Goal: Download file/media

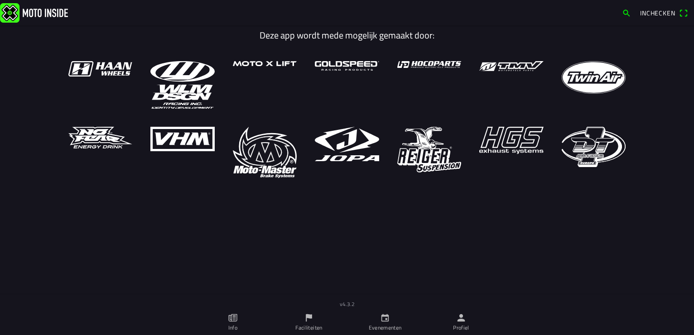
click at [383, 323] on link "Evenementen" at bounding box center [385, 322] width 76 height 25
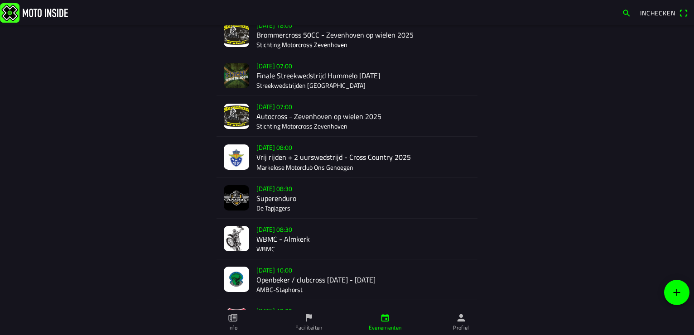
scroll to position [263, 0]
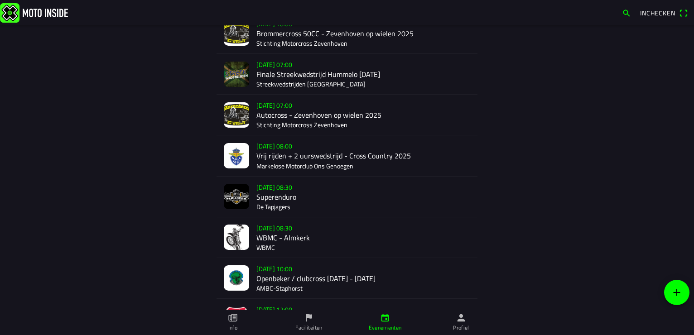
click at [261, 237] on div "[DATE] 08:30 WBMC - Almkerk WBMC" at bounding box center [363, 237] width 214 height 40
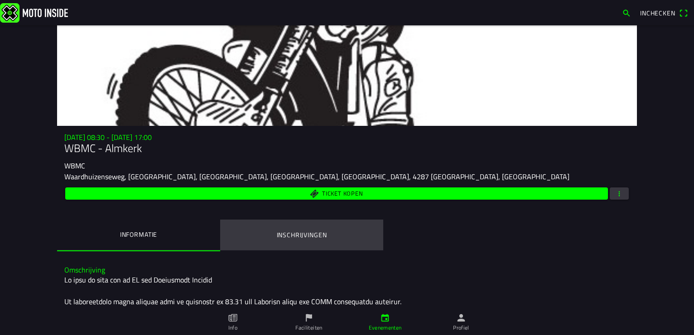
click at [293, 233] on ion-label "Inschrijvingen" at bounding box center [302, 235] width 50 height 10
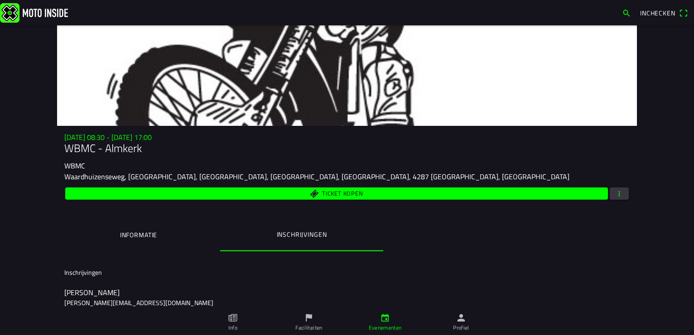
click at [615, 191] on span "button" at bounding box center [619, 193] width 8 height 12
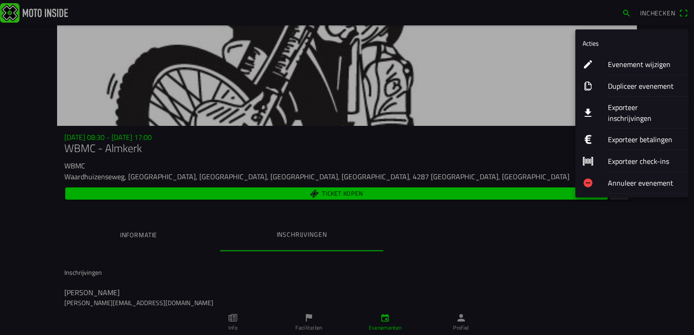
click at [618, 105] on ion-label "Exporteer inschrijvingen" at bounding box center [644, 113] width 73 height 22
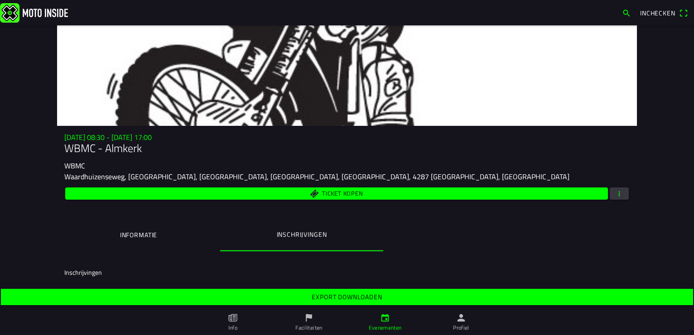
click at [0, 0] on slot "Export downloaden" at bounding box center [0, 0] width 0 height 0
